Goal: Transaction & Acquisition: Purchase product/service

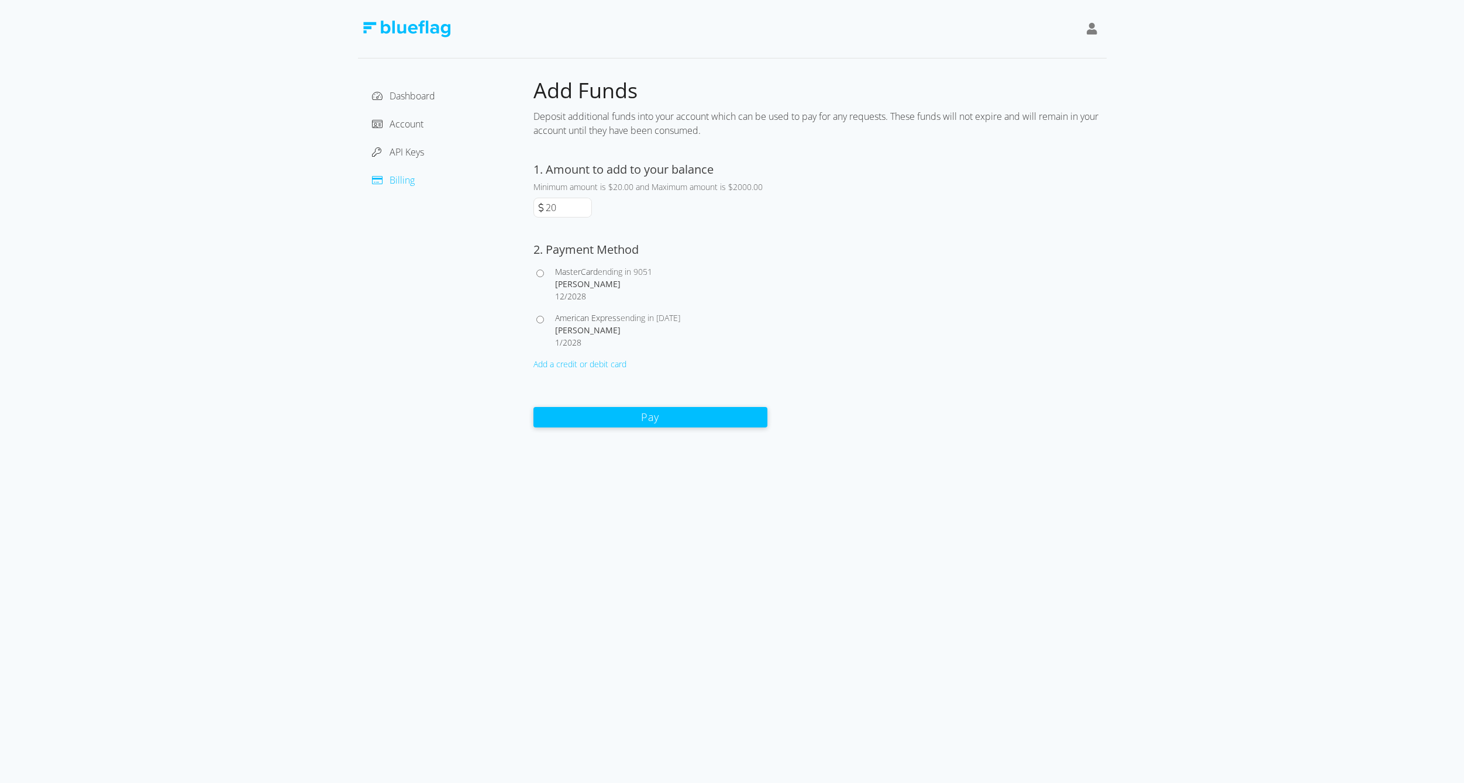
click at [560, 208] on input "20" at bounding box center [567, 207] width 48 height 19
drag, startPoint x: 560, startPoint y: 208, endPoint x: 536, endPoint y: 205, distance: 24.7
click at [536, 205] on div "20" at bounding box center [562, 208] width 58 height 20
type input "60"
click at [418, 328] on div "Dashboard Account API Keys Billing" at bounding box center [445, 252] width 175 height 351
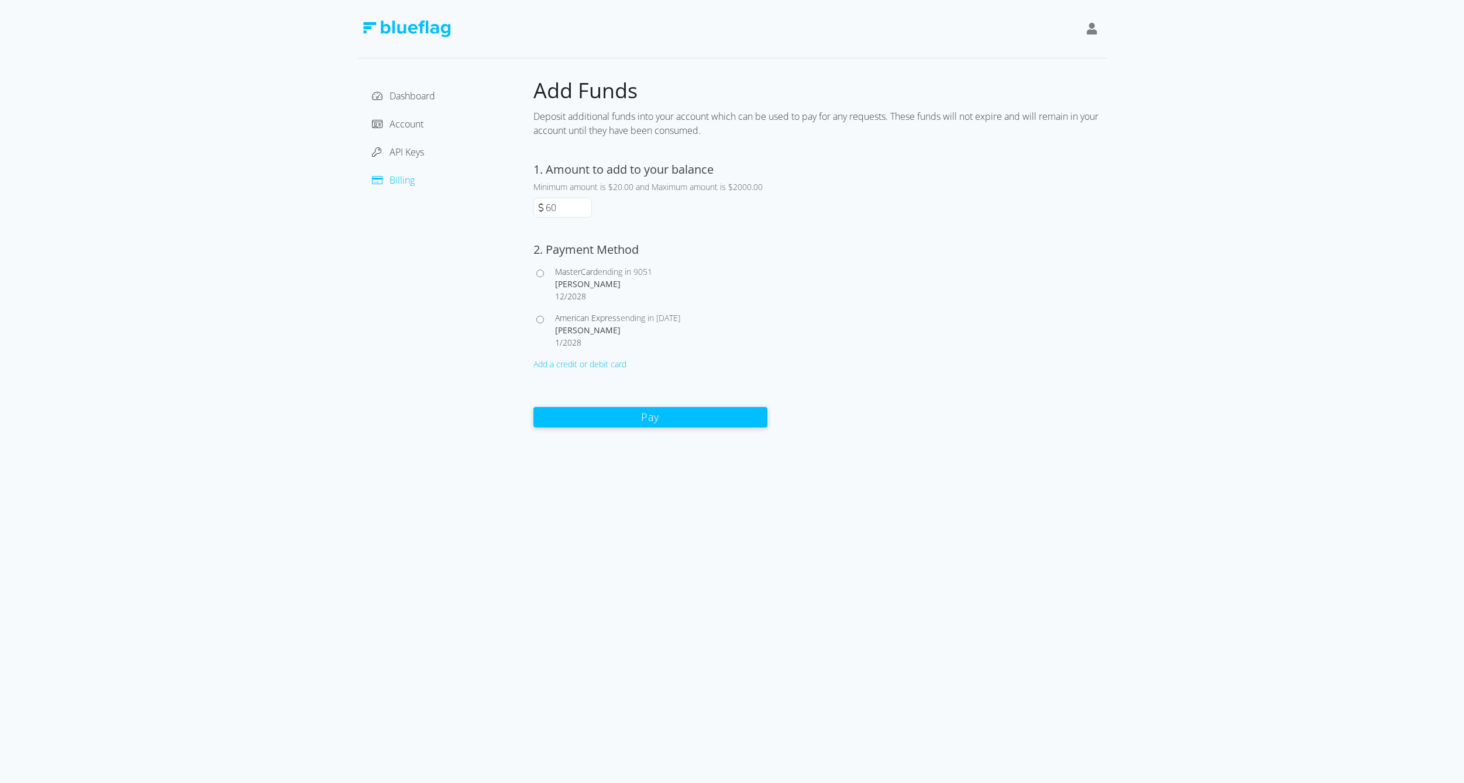
click at [539, 316] on input "American Express ending in [DATE] [PERSON_NAME] 1 / 2028" at bounding box center [540, 320] width 8 height 8
radio input "true"
click at [640, 415] on button "Pay" at bounding box center [650, 417] width 234 height 20
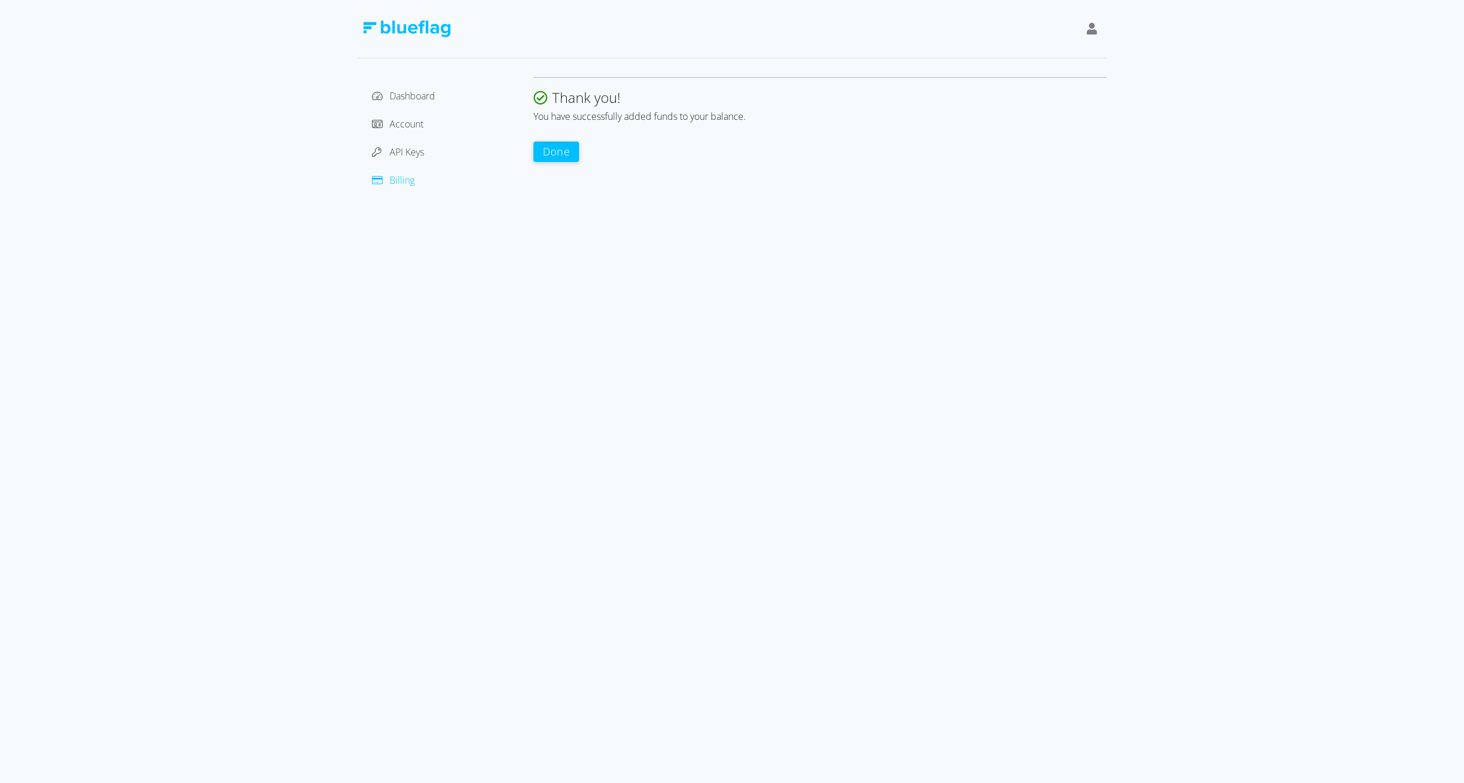
click at [562, 152] on button "Done" at bounding box center [556, 152] width 46 height 20
click at [294, 316] on div "Dashboard Account API Keys Billing Billing Balance Payments A log of all paymen…" at bounding box center [732, 192] width 1464 height 384
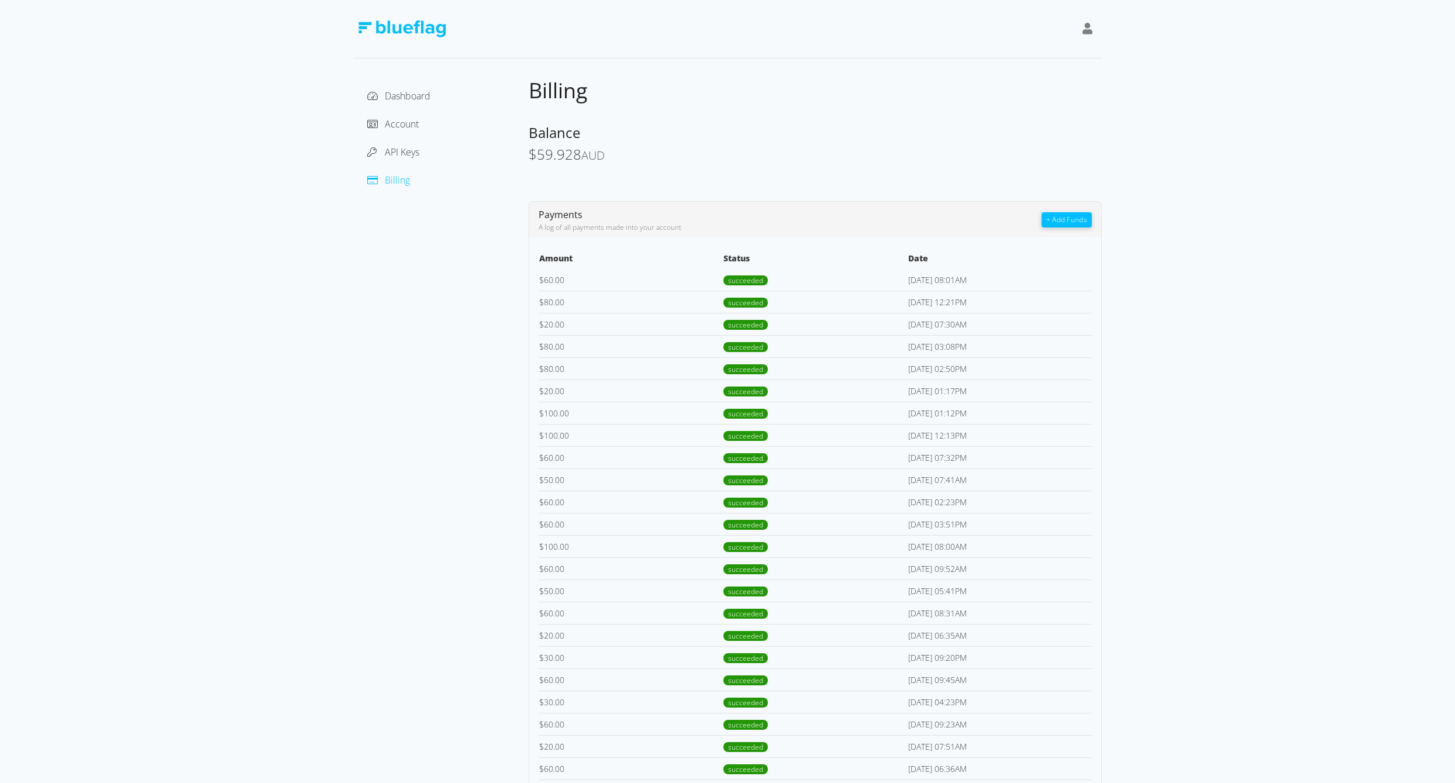
click at [309, 329] on div "Dashboard Account API Keys Billing Billing Balance $ 59.928 AUD Payments A log …" at bounding box center [727, 580] width 1455 height 1160
